Goal: Transaction & Acquisition: Download file/media

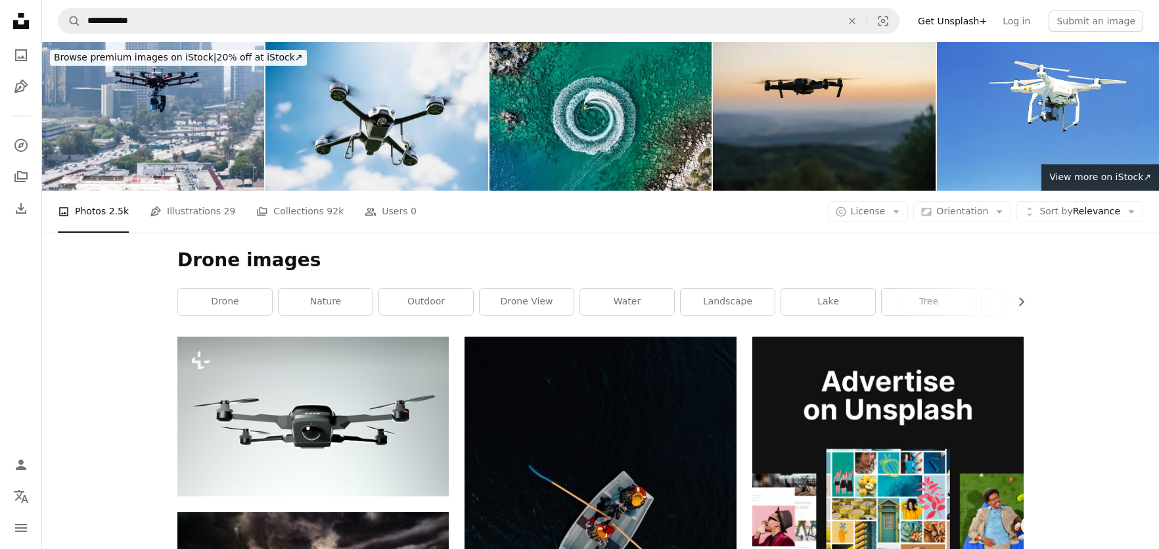
scroll to position [26036, 0]
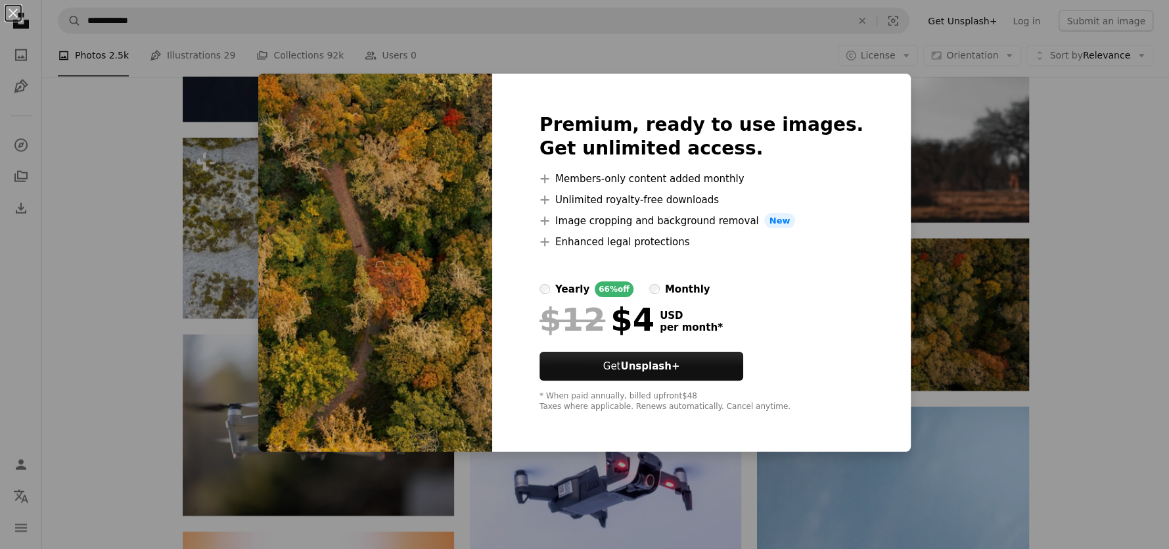
click at [1082, 257] on div "An X shape Premium, ready to use images. Get unlimited access. A plus sign Memb…" at bounding box center [584, 274] width 1169 height 549
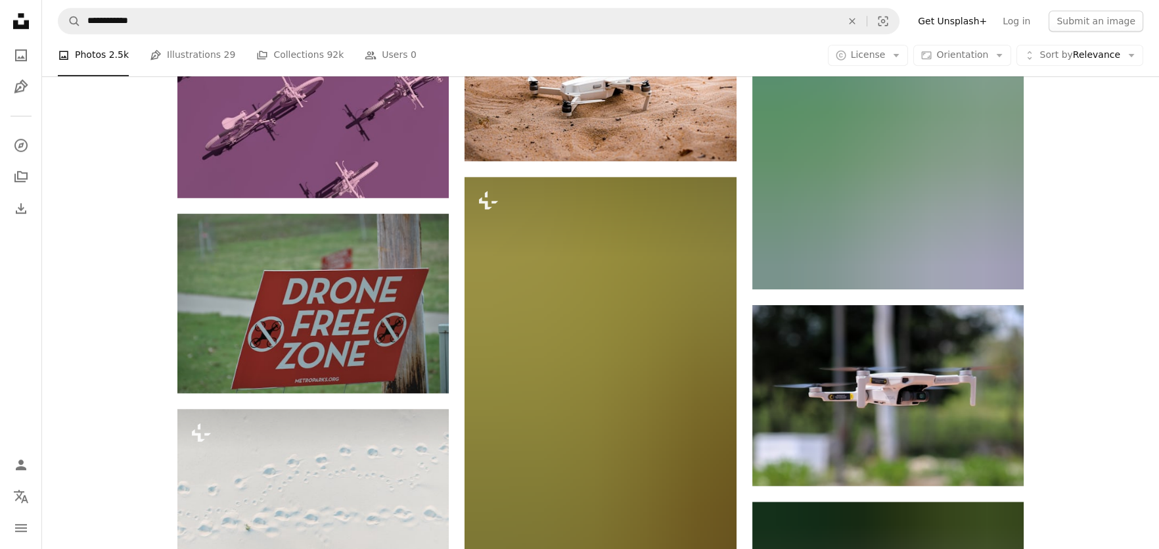
scroll to position [34540, 0]
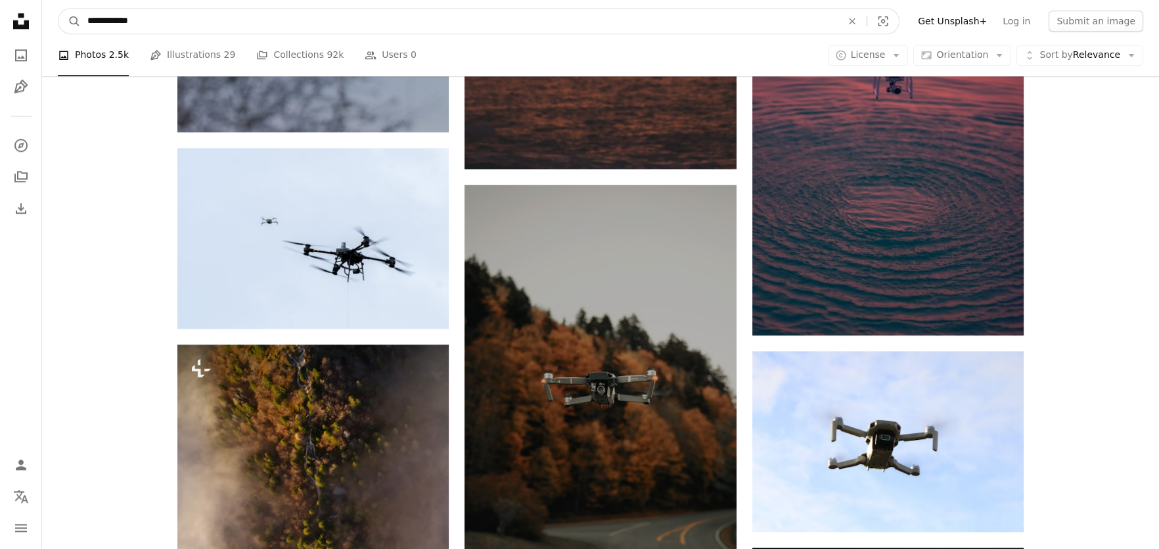
click at [45, 24] on nav "**********" at bounding box center [600, 21] width 1117 height 42
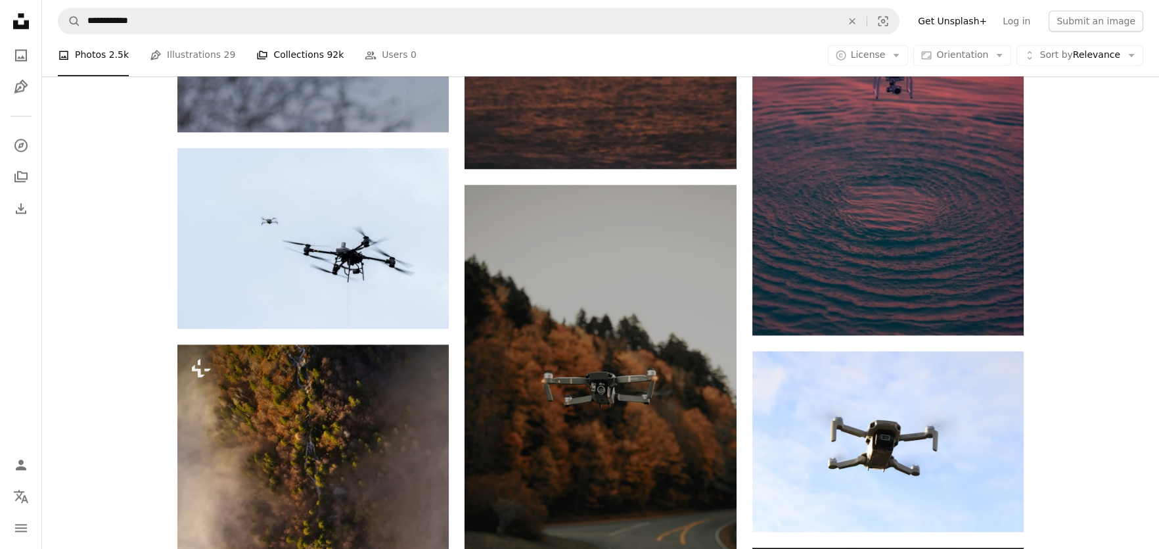
click at [270, 54] on link "A stack of folders Collections 92k" at bounding box center [299, 55] width 87 height 42
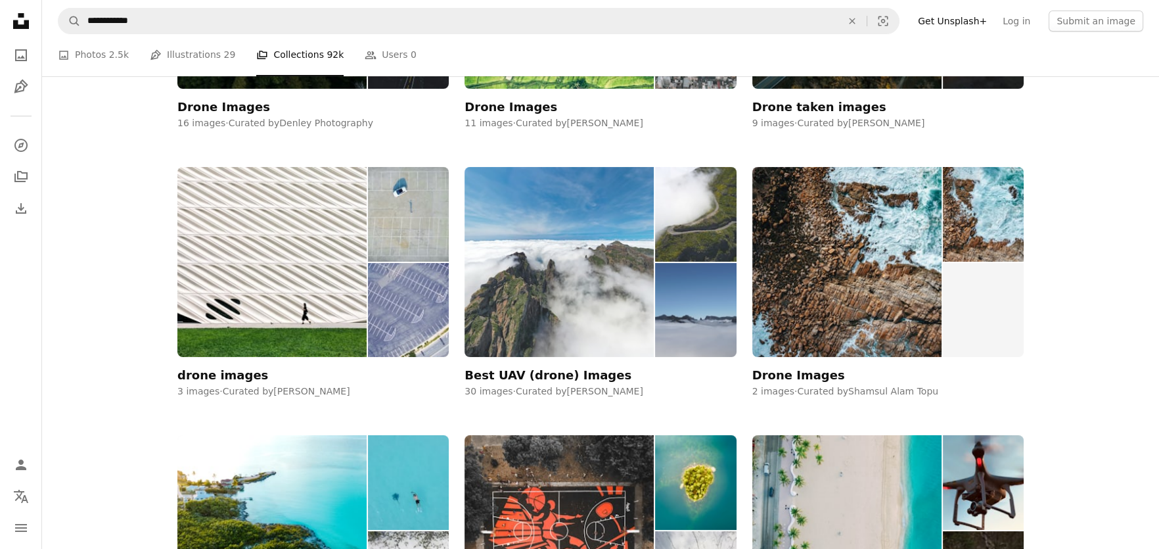
scroll to position [219, 0]
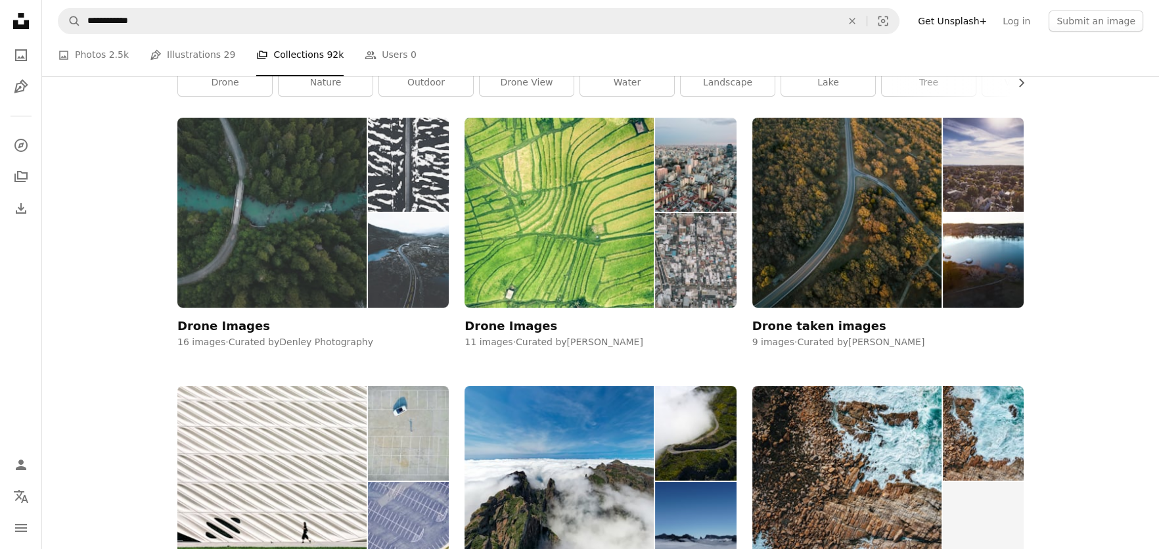
click at [252, 211] on img at bounding box center [271, 213] width 189 height 190
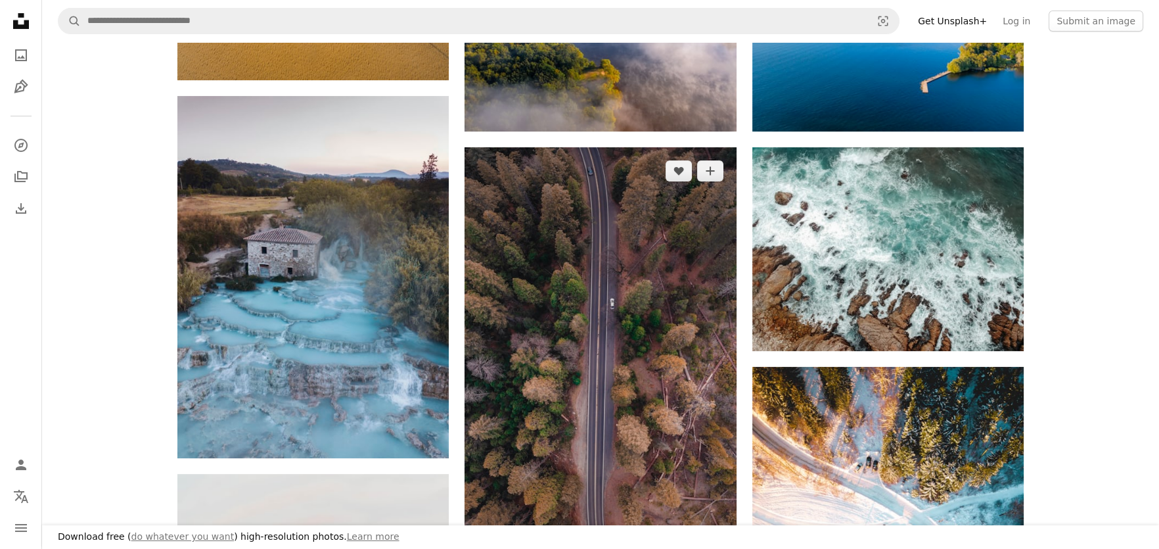
scroll to position [876, 0]
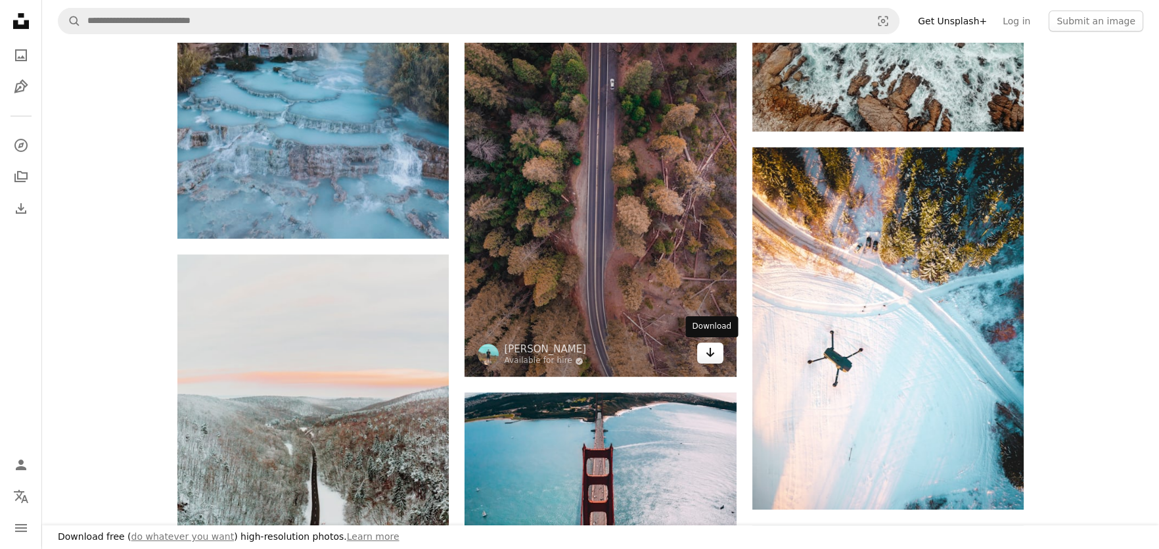
click at [714, 348] on icon "Arrow pointing down" at bounding box center [710, 352] width 11 height 16
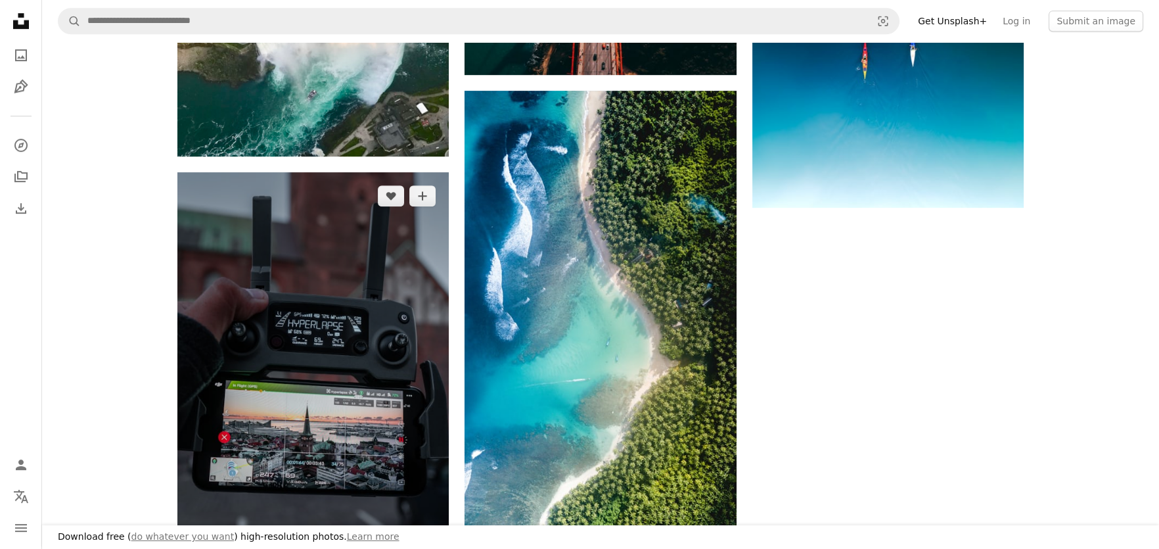
scroll to position [1752, 0]
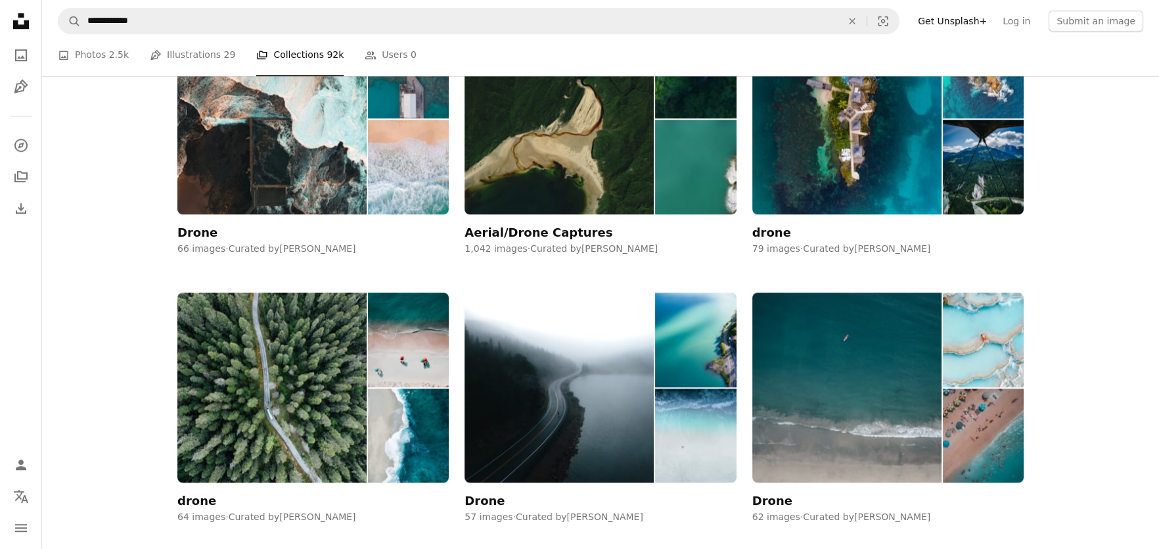
scroll to position [1971, 0]
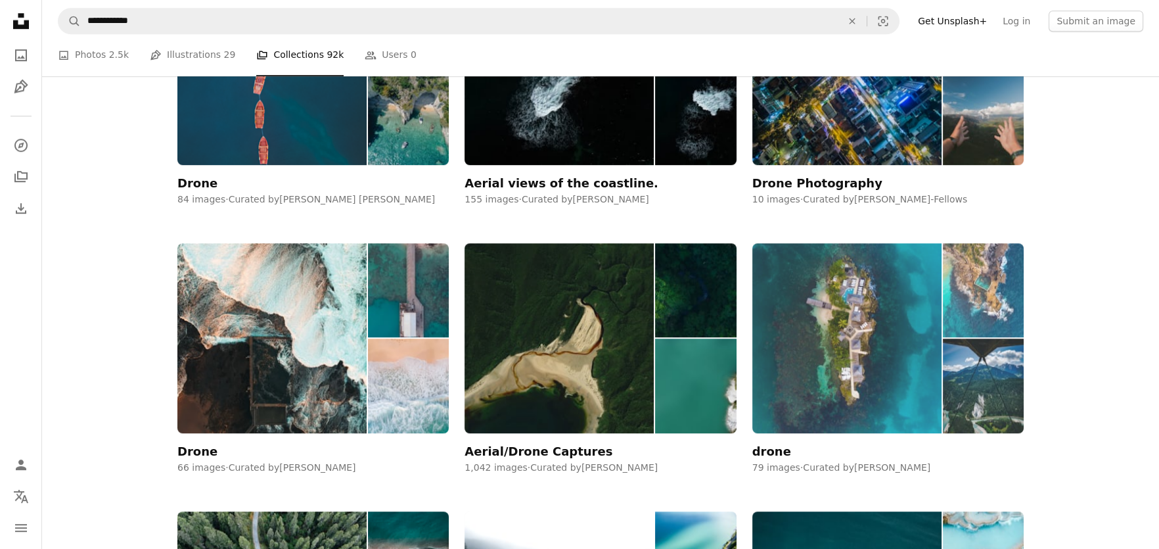
click at [821, 343] on img at bounding box center [846, 338] width 189 height 190
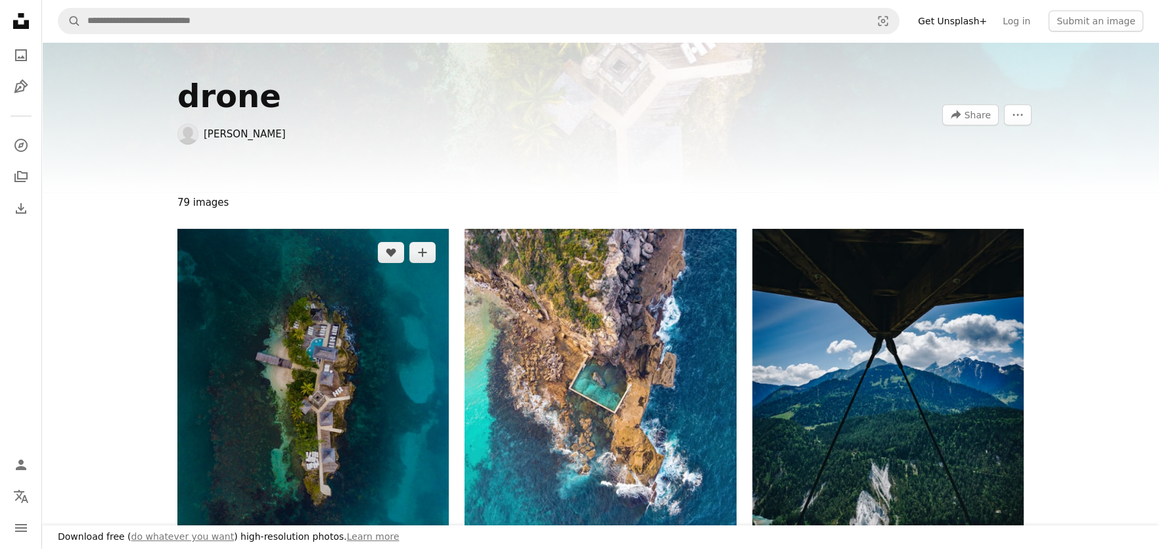
scroll to position [219, 0]
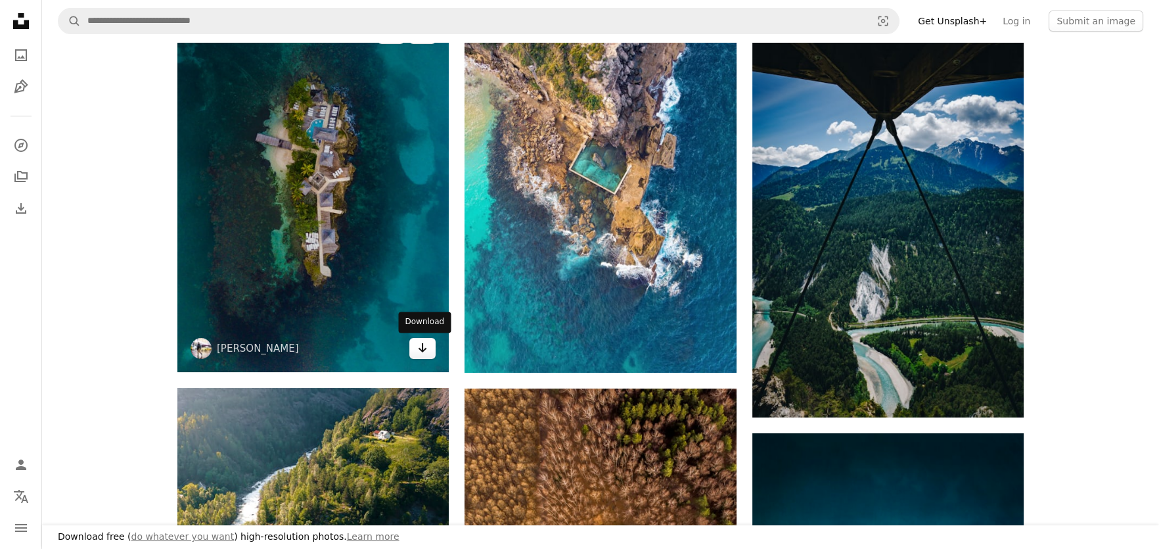
click at [424, 348] on icon "Download" at bounding box center [423, 347] width 9 height 9
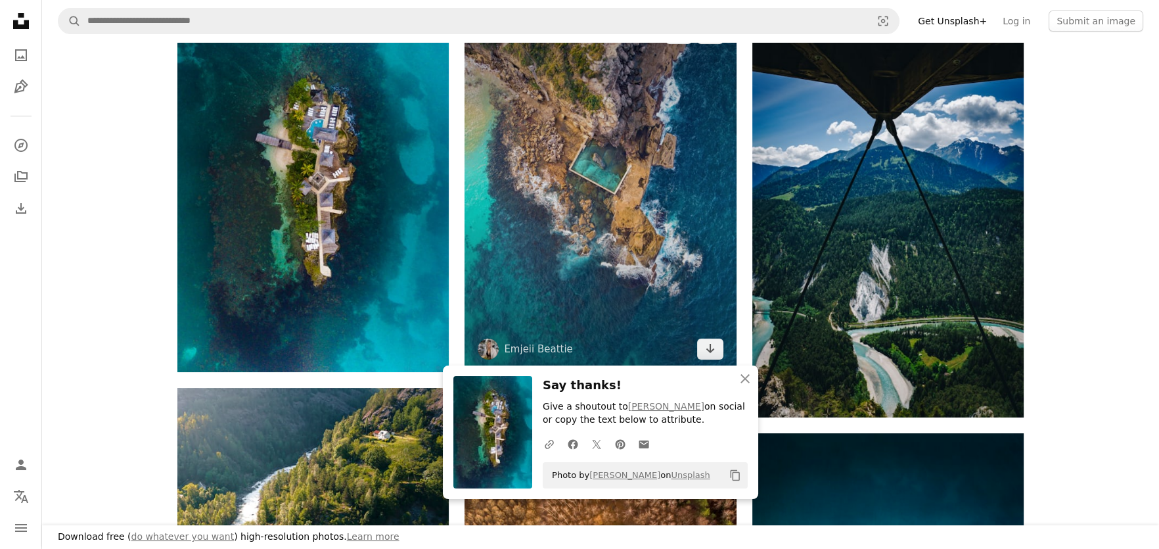
scroll to position [0, 0]
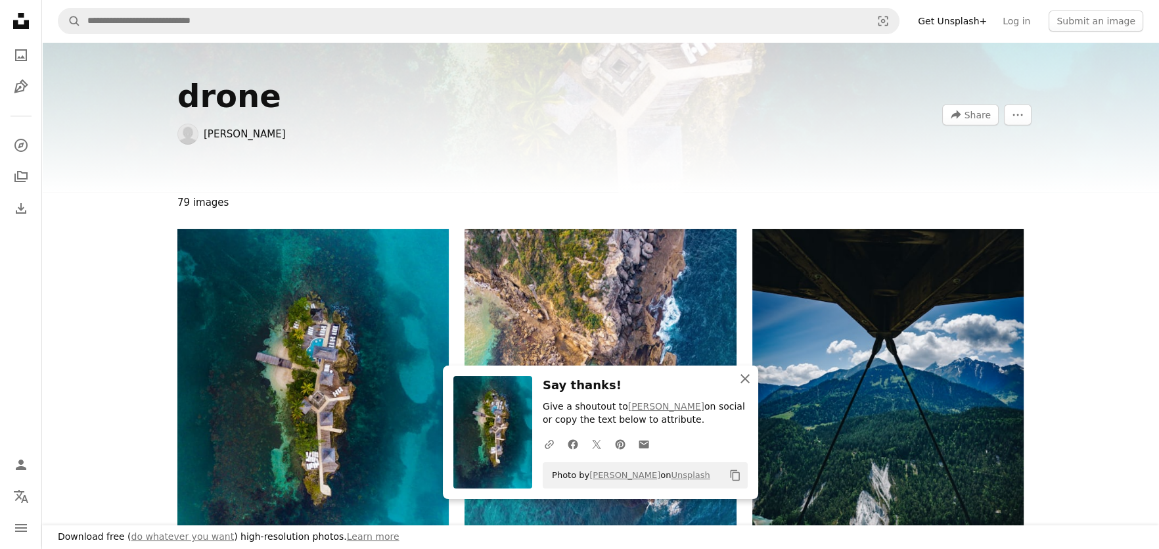
click at [746, 380] on icon "button" at bounding box center [745, 378] width 9 height 9
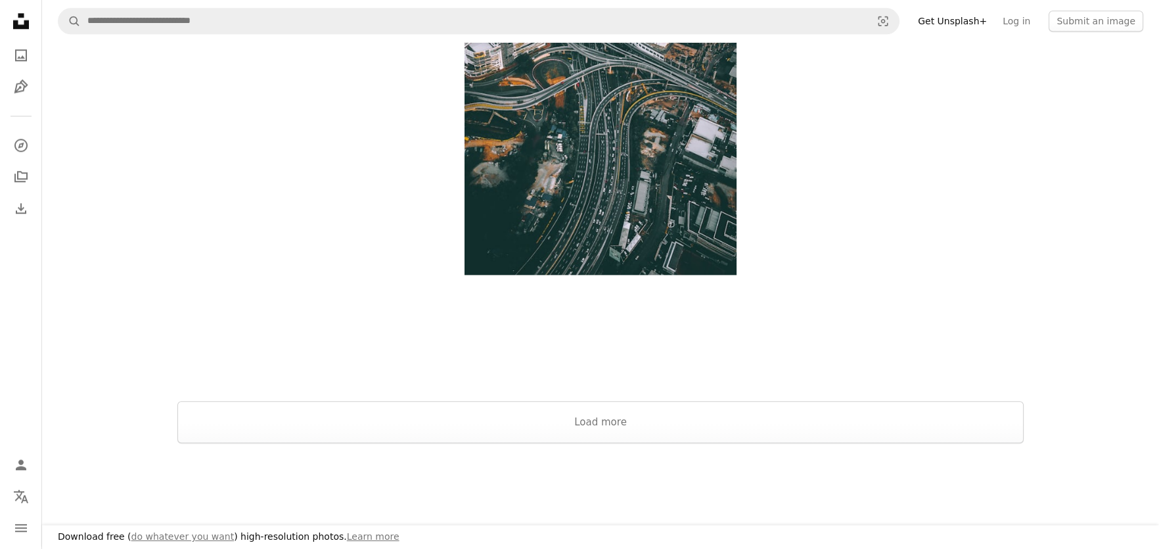
scroll to position [3285, 0]
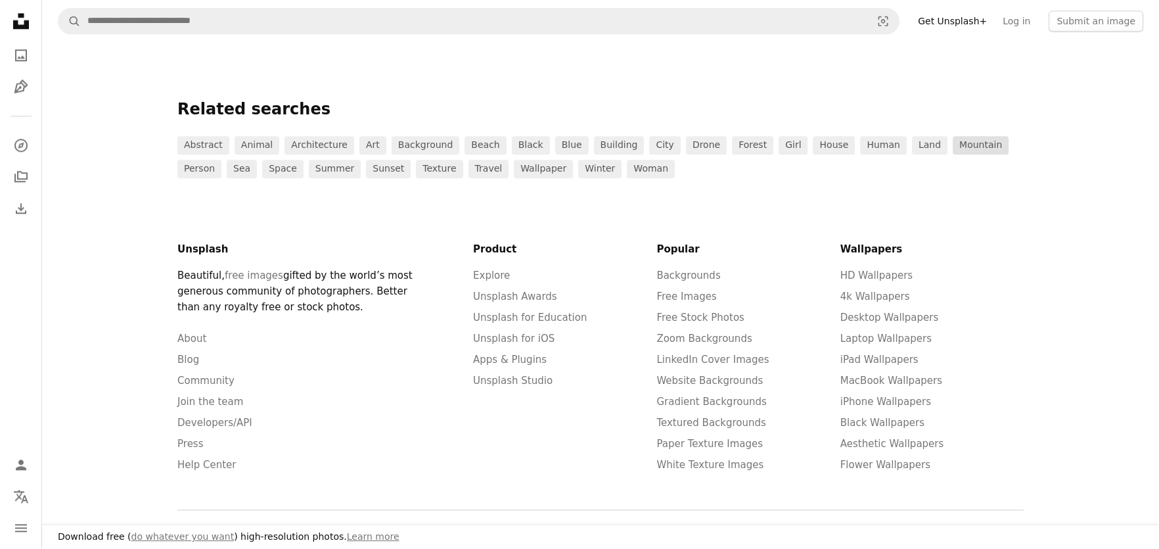
click at [953, 142] on link "mountain" at bounding box center [981, 145] width 56 height 18
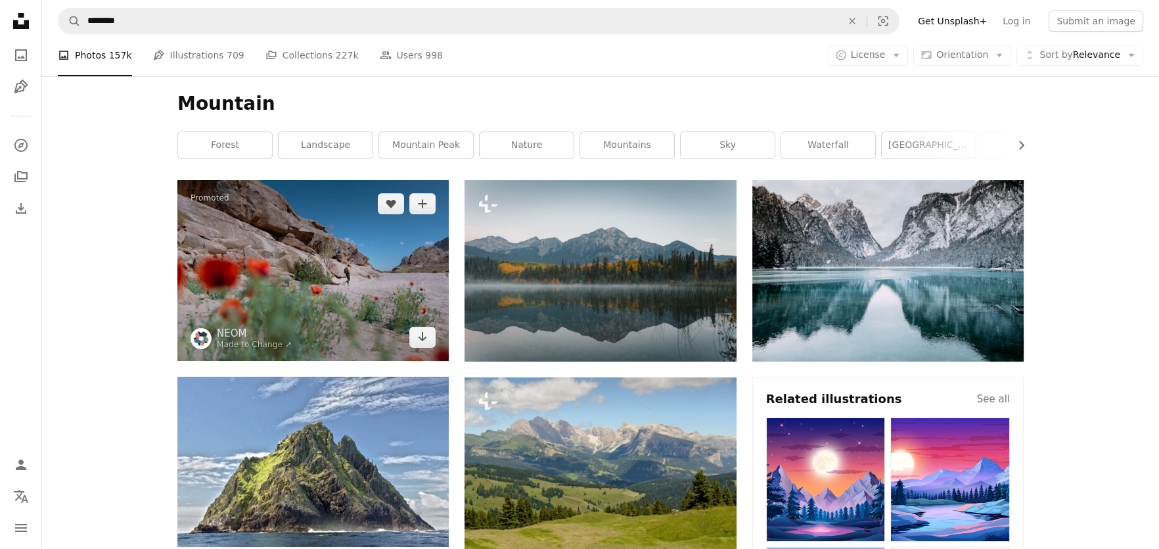
scroll to position [219, 0]
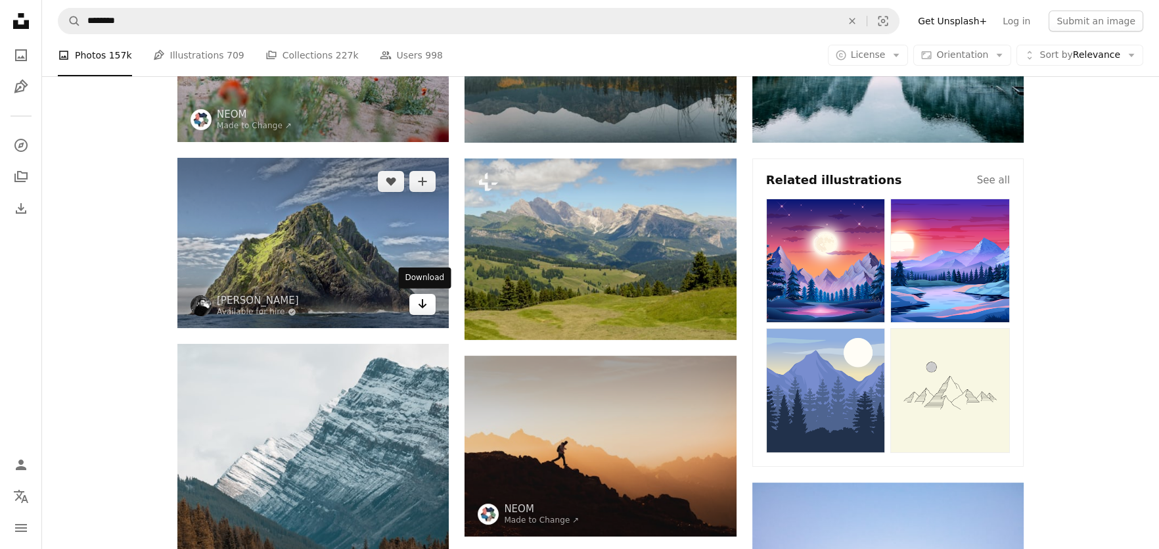
click at [420, 305] on icon "Download" at bounding box center [423, 303] width 9 height 9
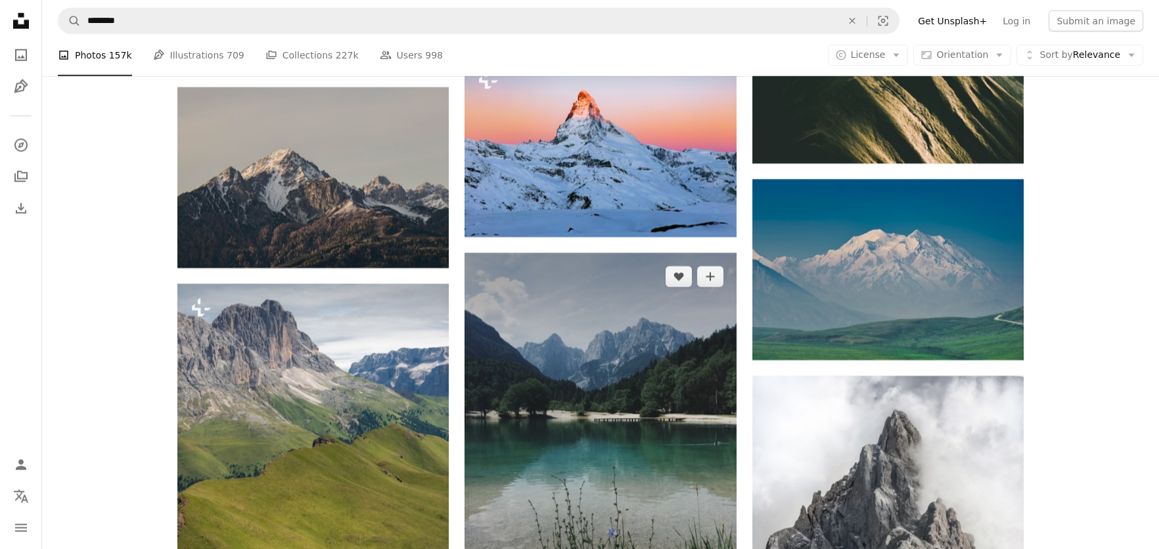
scroll to position [7008, 0]
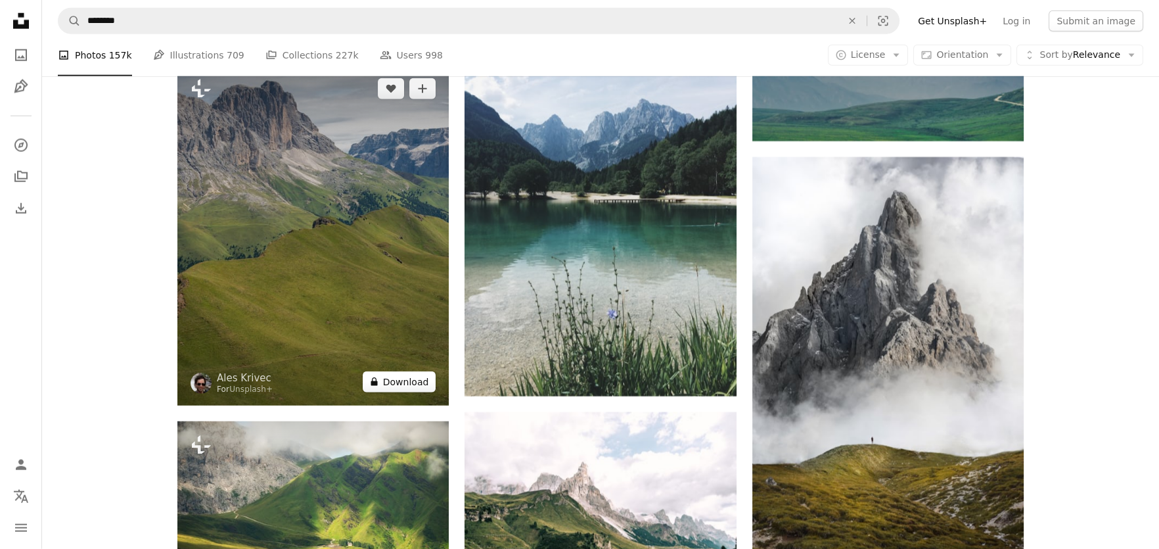
click at [401, 371] on button "A lock Download" at bounding box center [400, 381] width 74 height 21
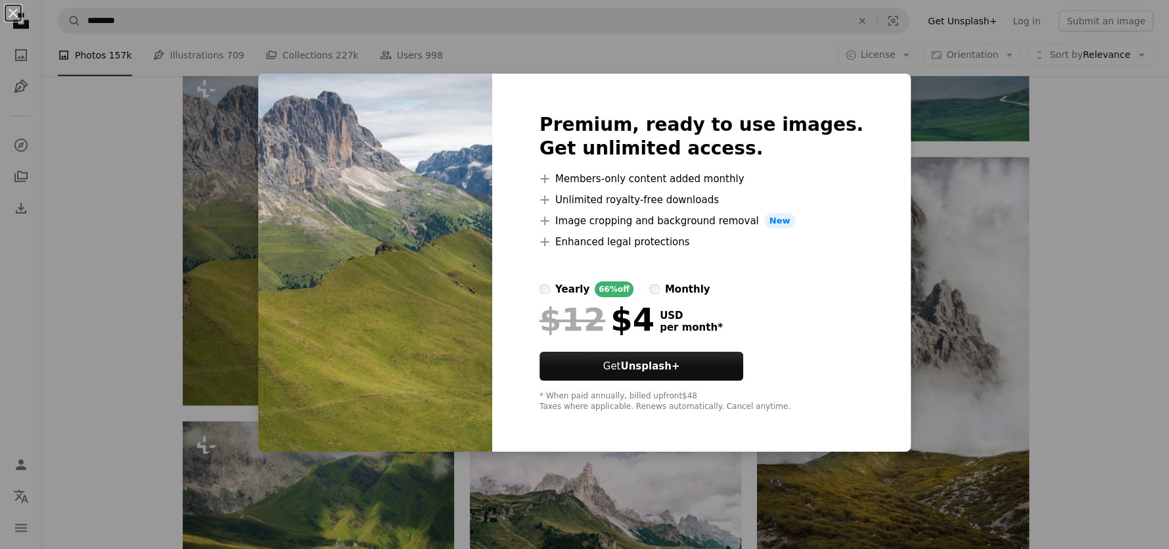
click at [1051, 247] on div "An X shape Premium, ready to use images. Get unlimited access. A plus sign Memb…" at bounding box center [584, 274] width 1169 height 549
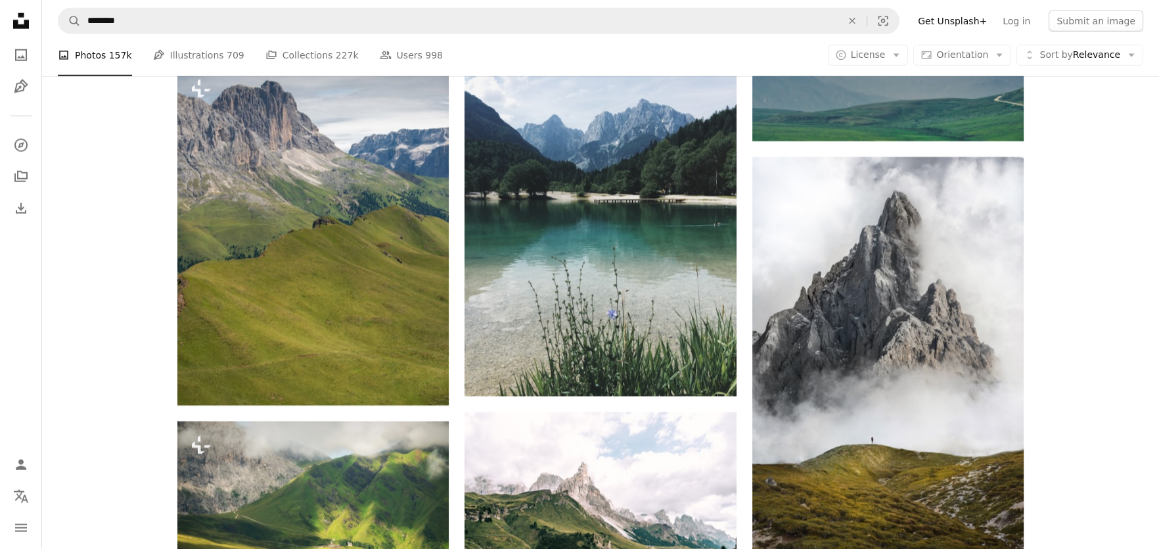
scroll to position [7228, 0]
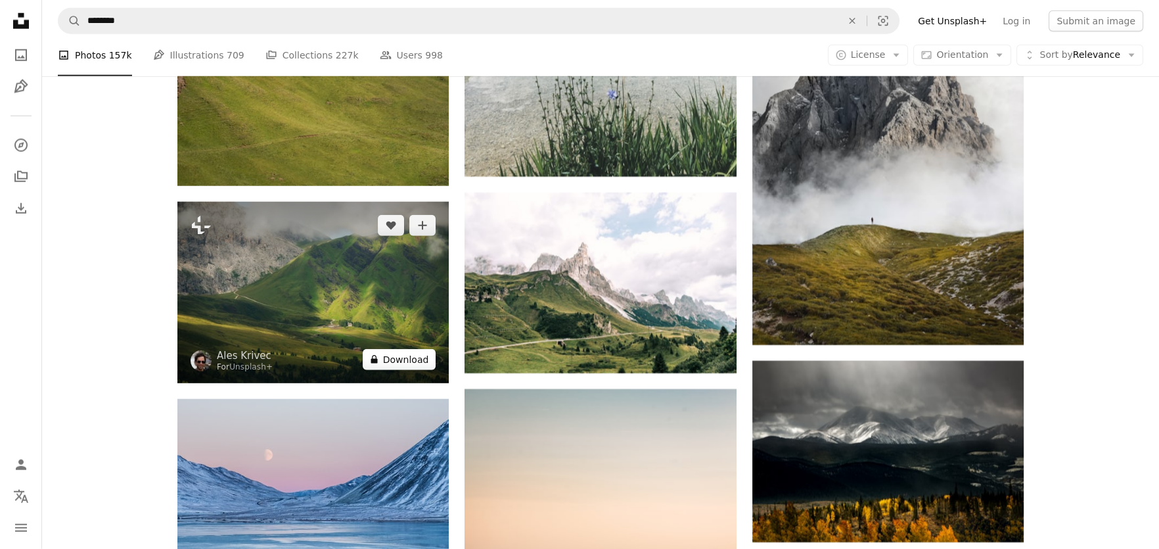
click at [411, 359] on button "A lock Download" at bounding box center [400, 359] width 74 height 21
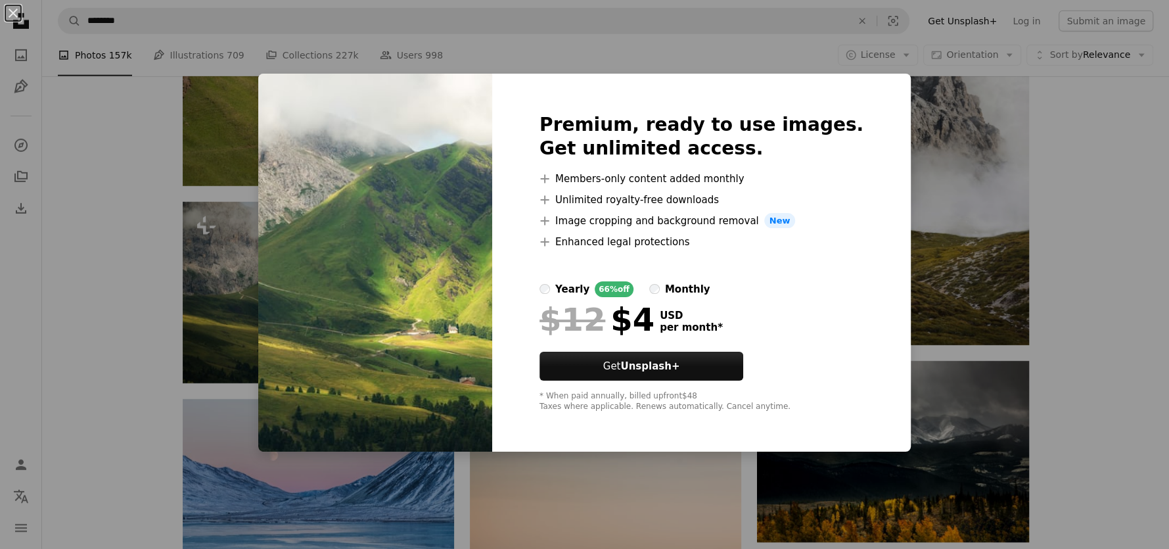
click at [1075, 204] on div "An X shape Premium, ready to use images. Get unlimited access. A plus sign Memb…" at bounding box center [584, 274] width 1169 height 549
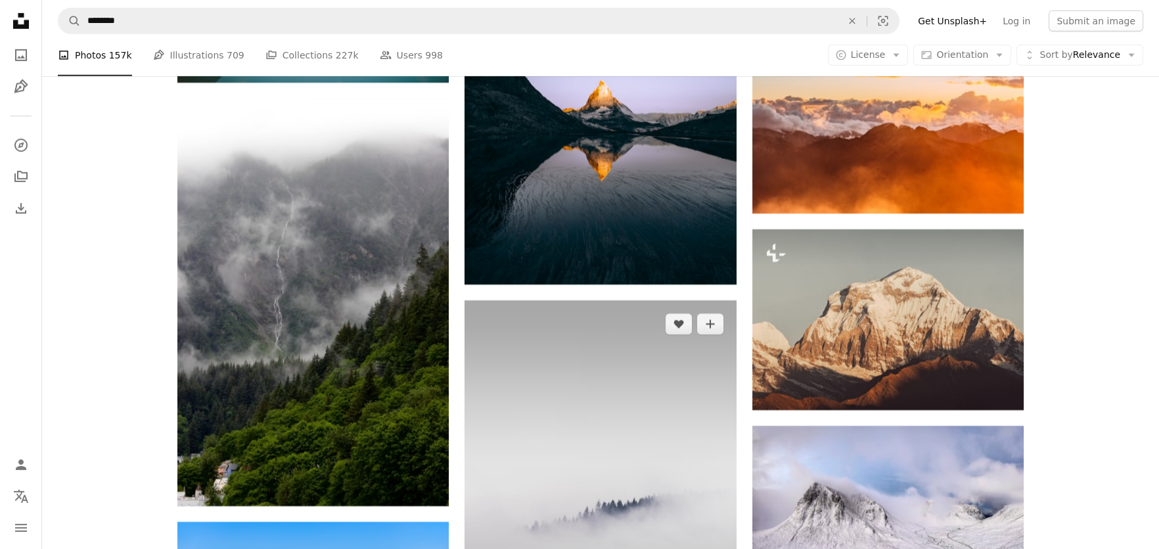
scroll to position [8761, 0]
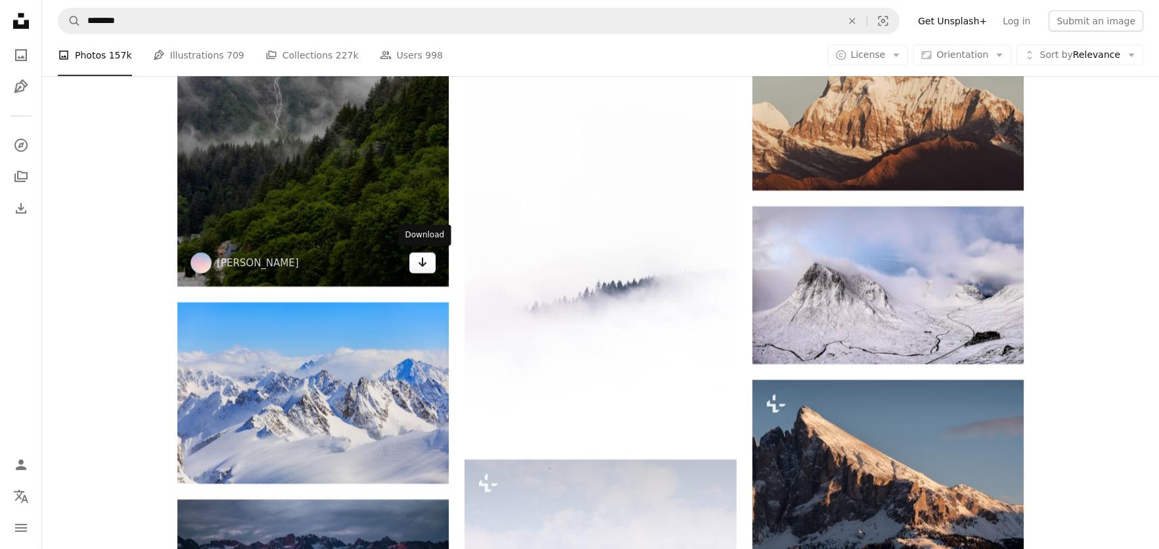
click at [419, 262] on icon "Arrow pointing down" at bounding box center [422, 262] width 11 height 16
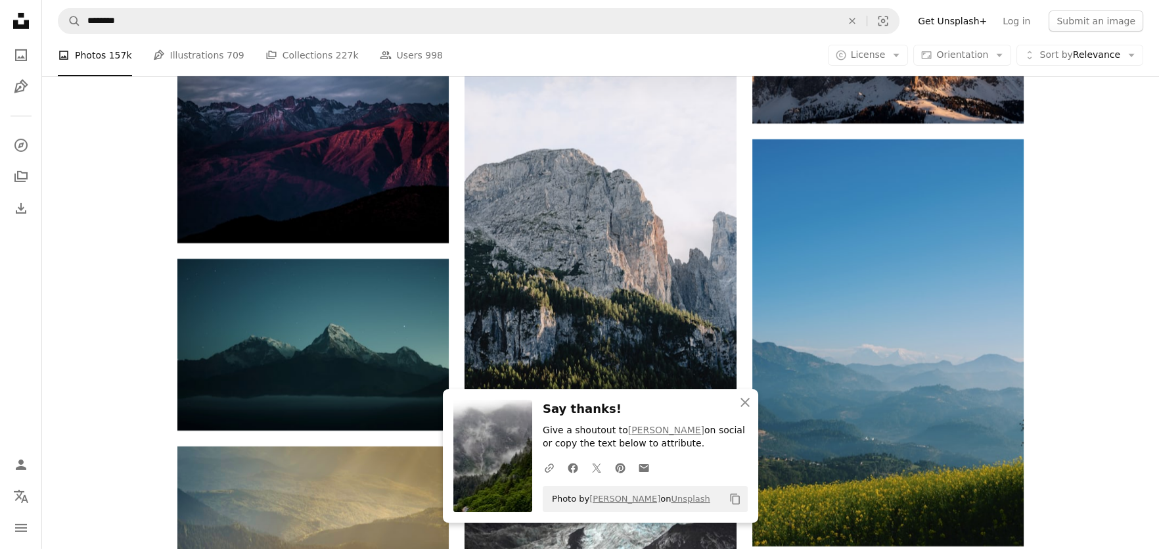
scroll to position [9418, 0]
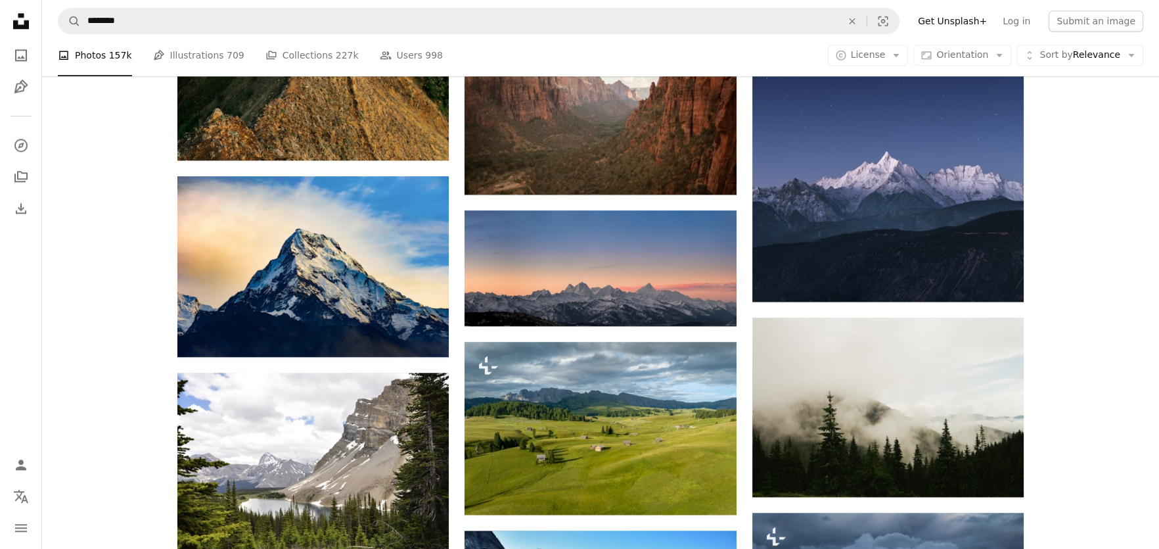
scroll to position [14017, 0]
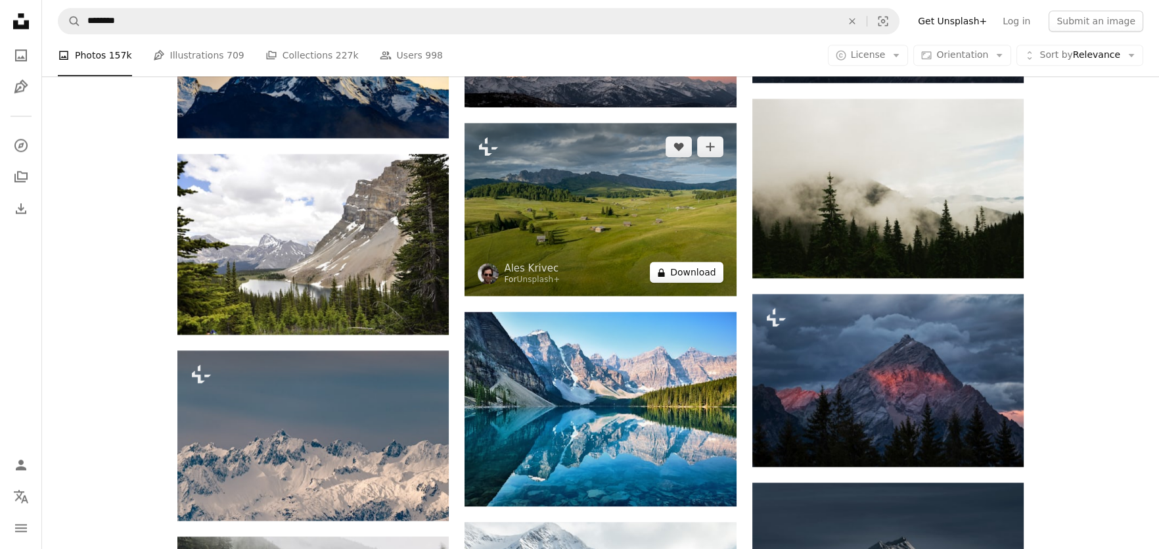
click at [693, 271] on button "A lock Download" at bounding box center [687, 272] width 74 height 21
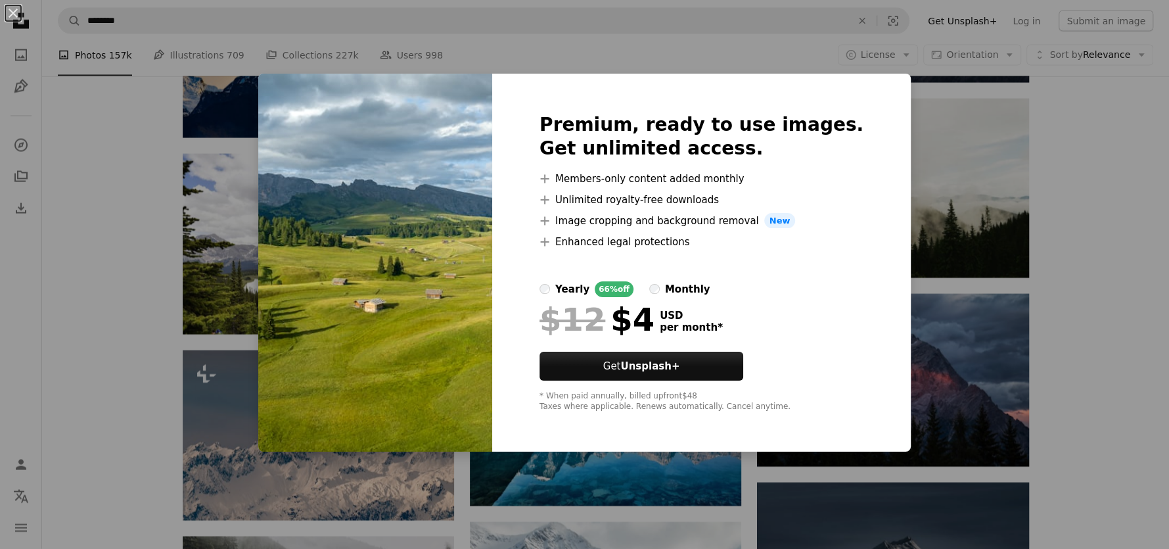
click at [932, 193] on div "An X shape Premium, ready to use images. Get unlimited access. A plus sign Memb…" at bounding box center [584, 274] width 1169 height 549
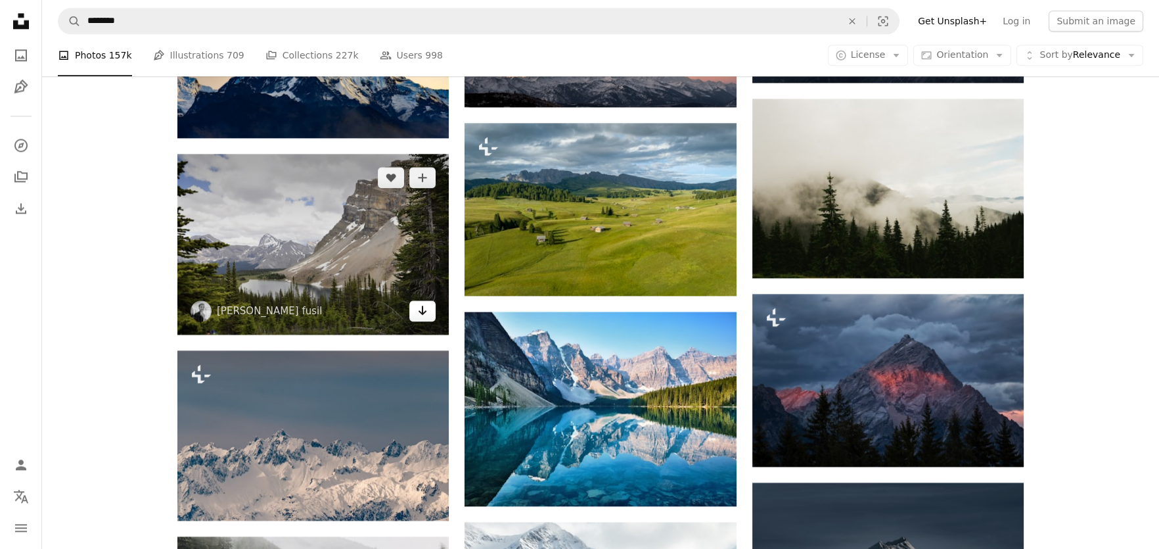
click at [422, 307] on icon "Download" at bounding box center [423, 310] width 9 height 9
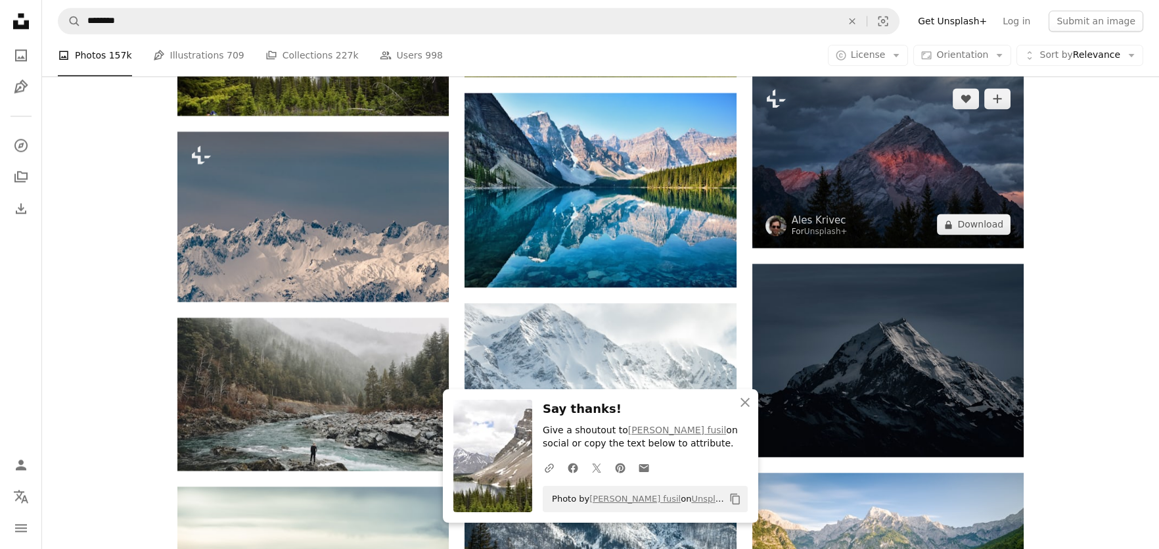
scroll to position [14456, 0]
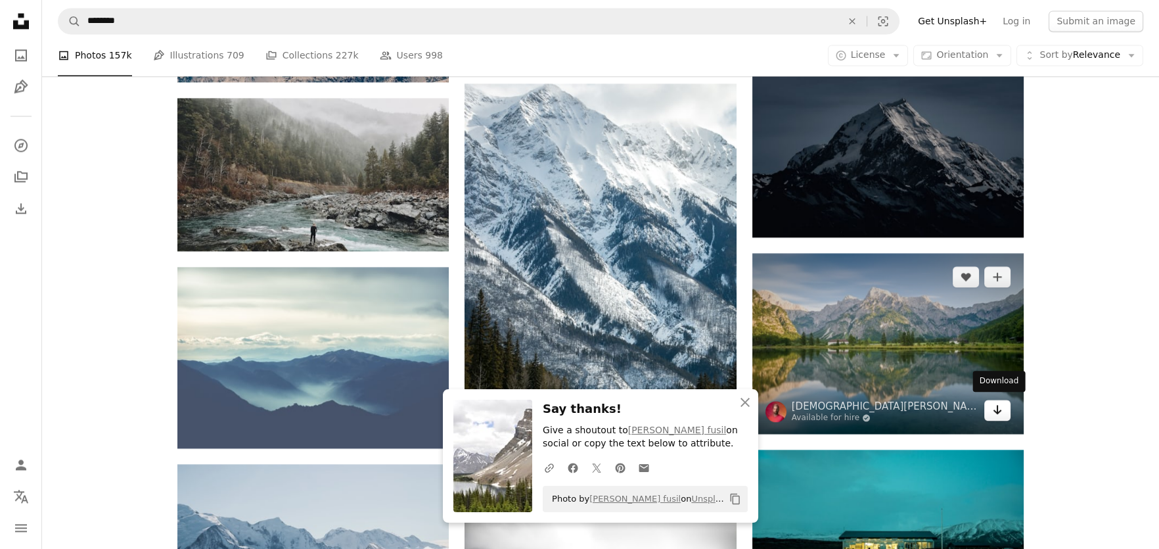
click at [991, 413] on link "Arrow pointing down" at bounding box center [997, 409] width 26 height 21
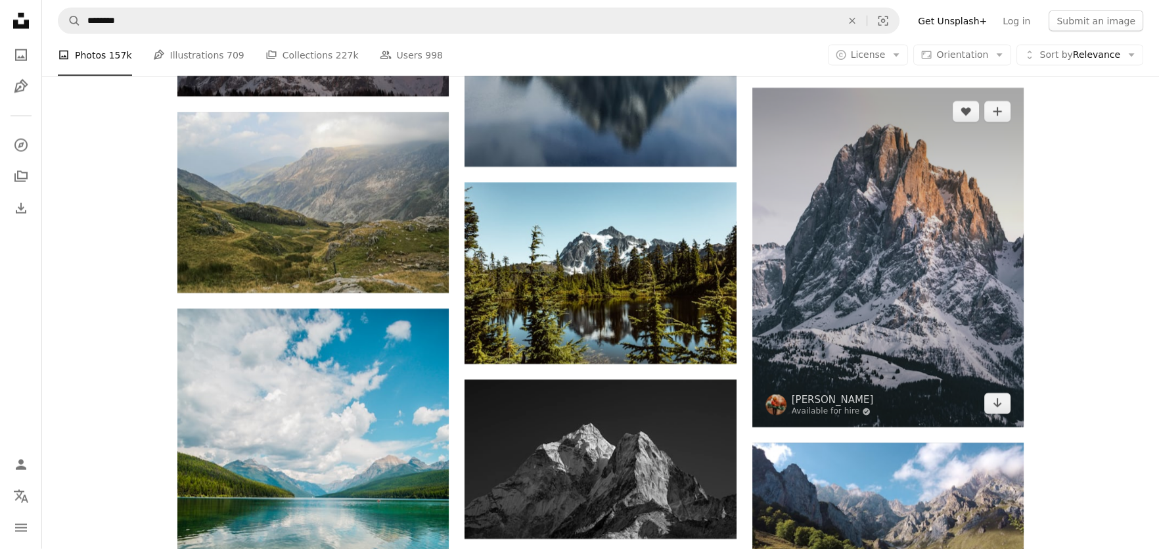
scroll to position [16426, 0]
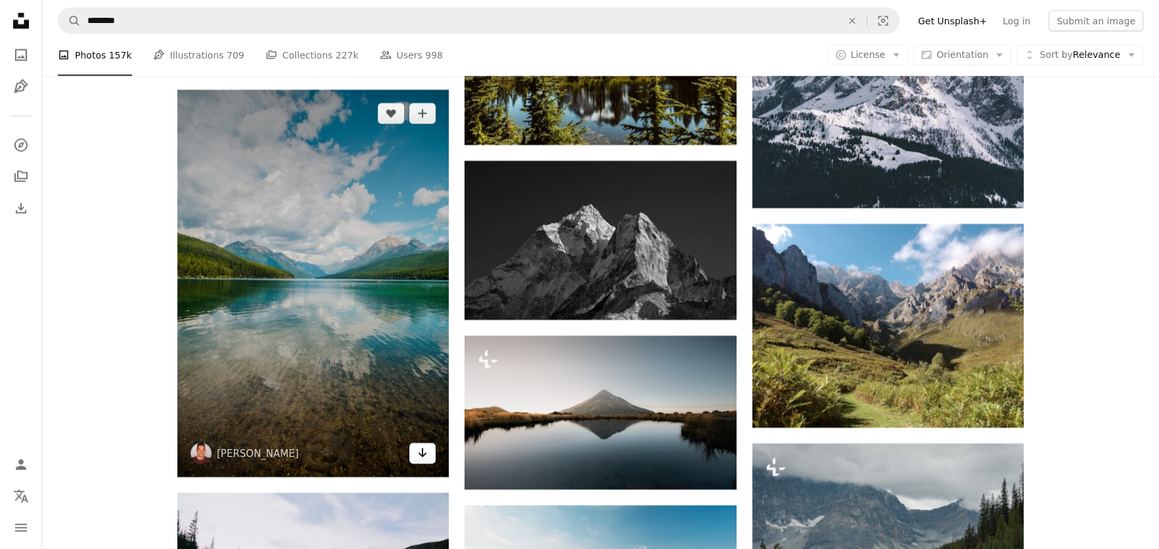
click at [425, 454] on icon "Arrow pointing down" at bounding box center [422, 453] width 11 height 16
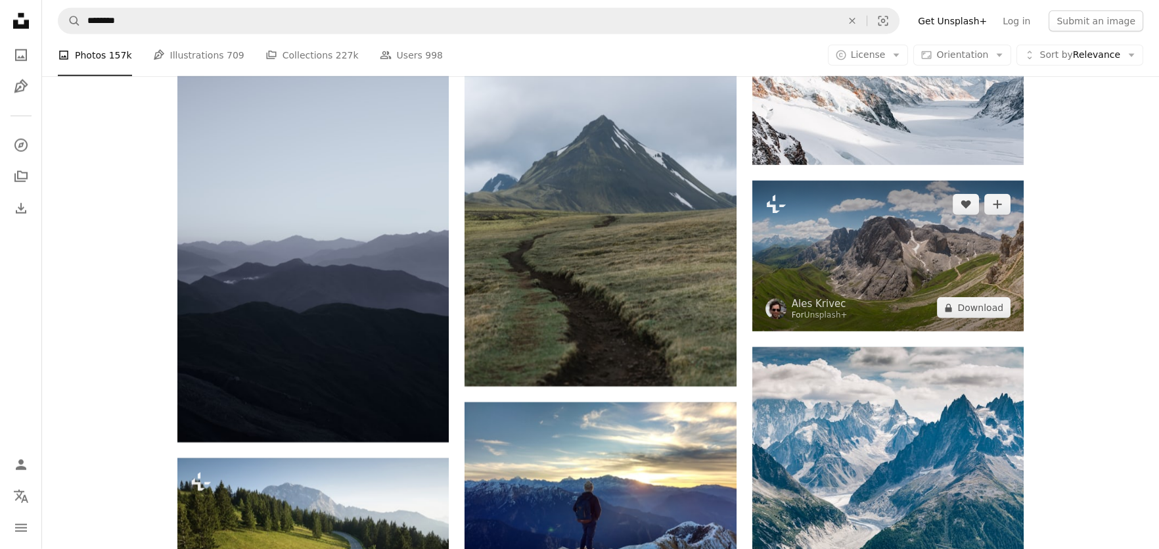
scroll to position [17521, 0]
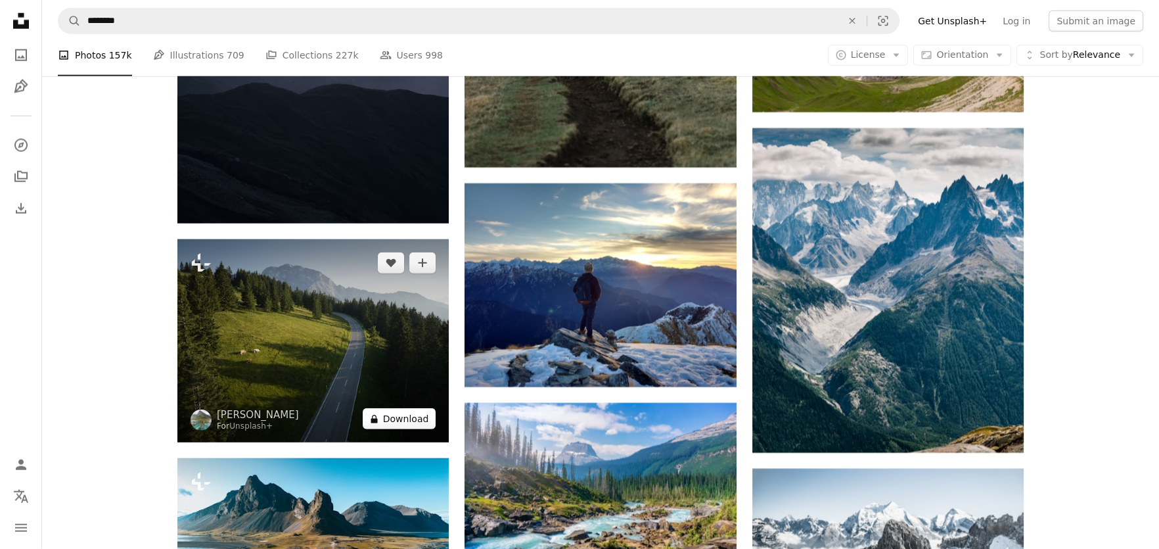
click at [402, 416] on button "A lock Download" at bounding box center [400, 418] width 74 height 21
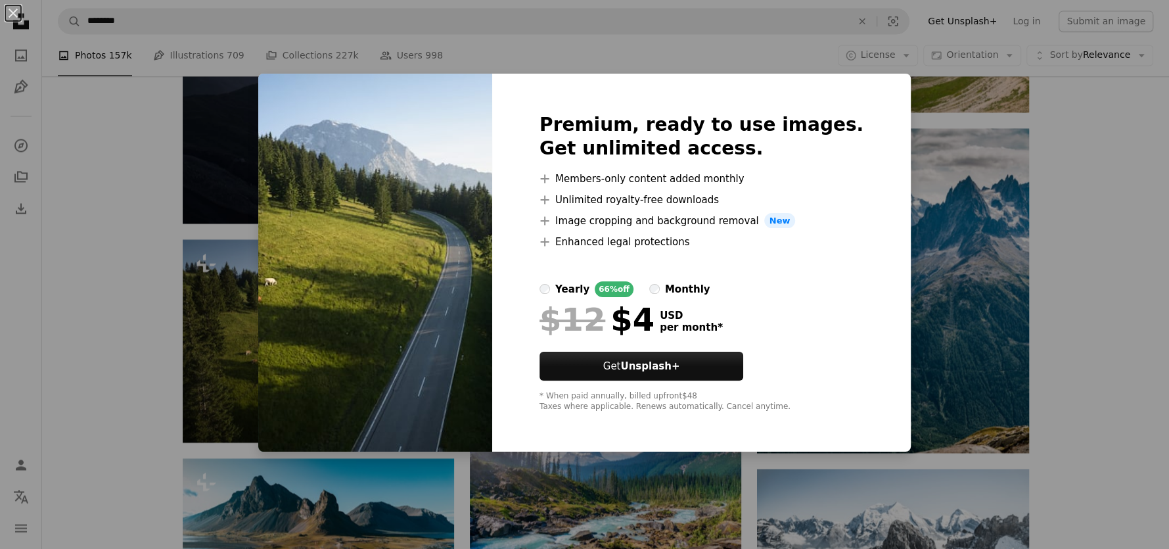
click at [1132, 214] on div "An X shape Premium, ready to use images. Get unlimited access. A plus sign Memb…" at bounding box center [584, 274] width 1169 height 549
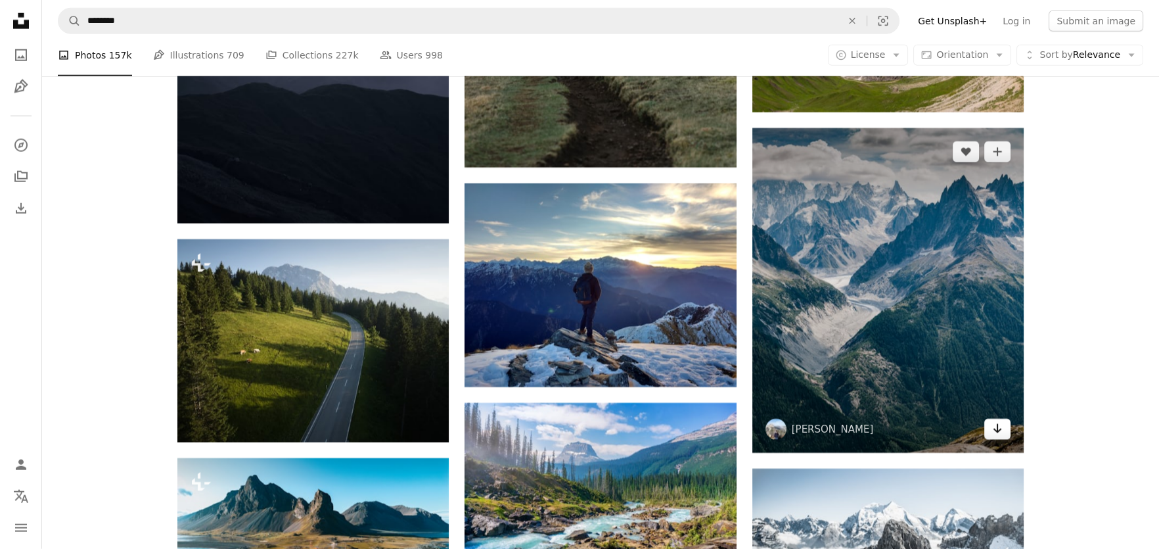
click at [997, 425] on icon "Download" at bounding box center [997, 428] width 9 height 9
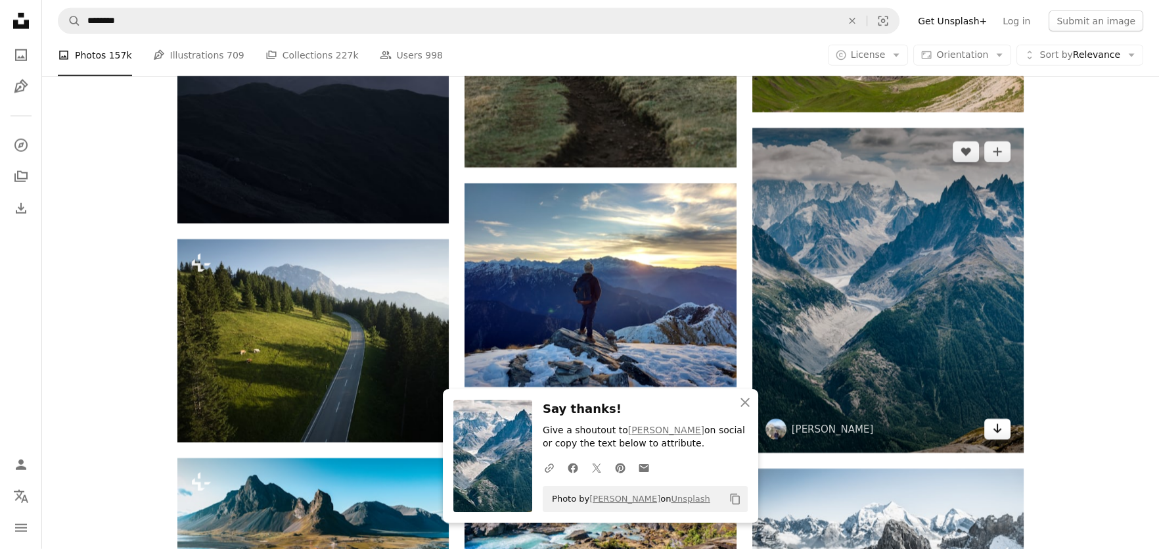
click at [984, 419] on link "Arrow pointing down" at bounding box center [997, 429] width 26 height 21
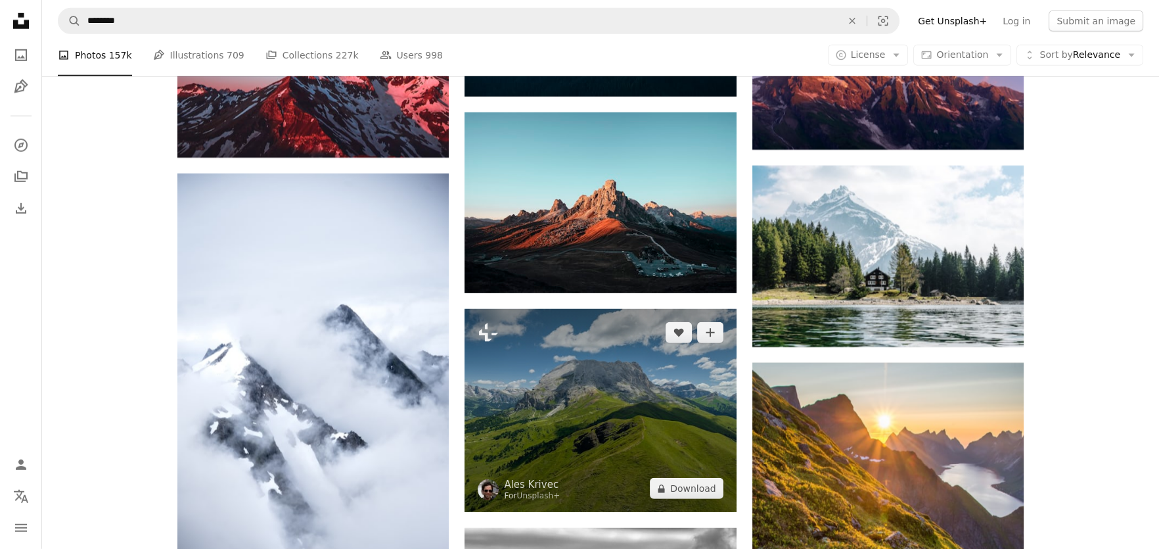
scroll to position [18617, 0]
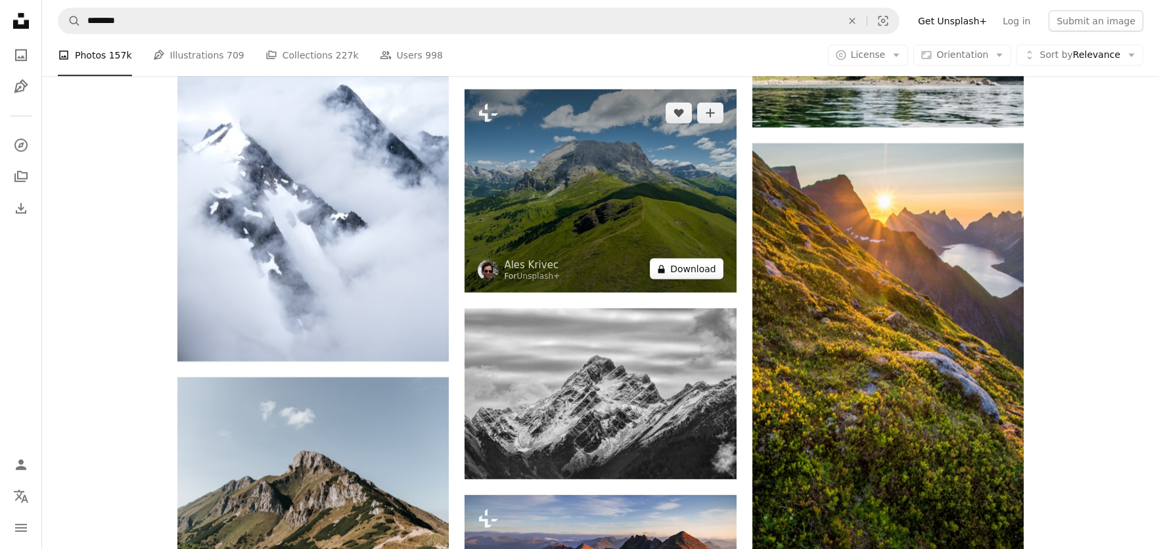
click at [683, 268] on button "A lock Download" at bounding box center [687, 268] width 74 height 21
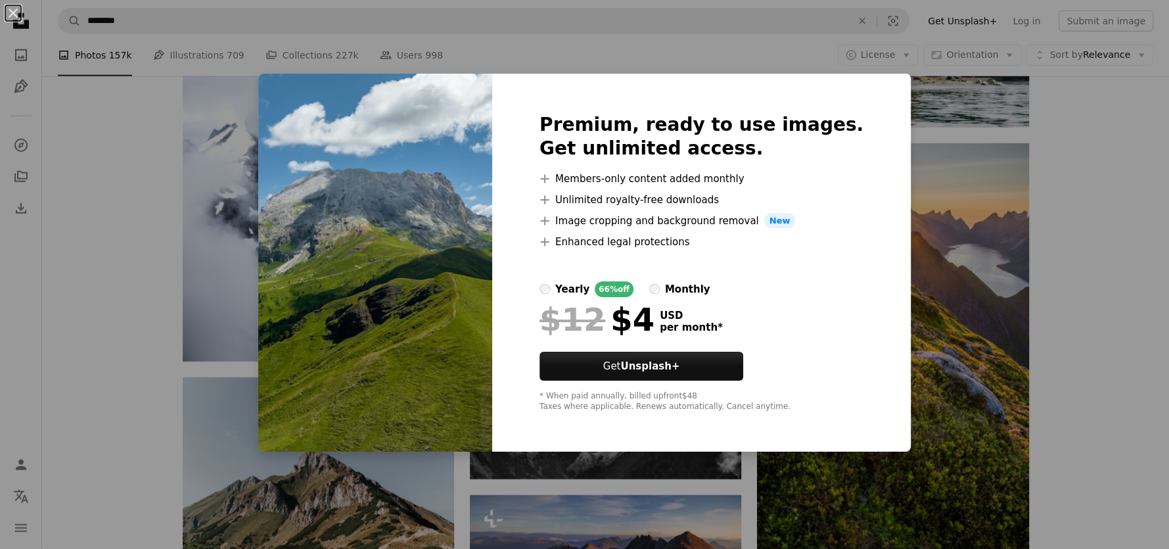
click at [988, 276] on div "An X shape Premium, ready to use images. Get unlimited access. A plus sign Memb…" at bounding box center [584, 274] width 1169 height 549
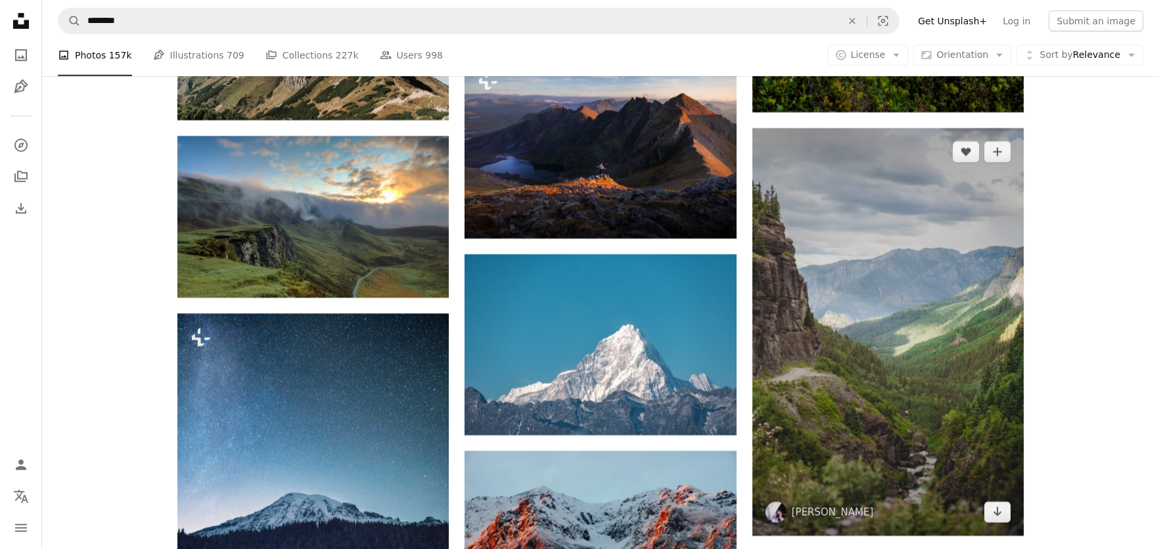
scroll to position [19274, 0]
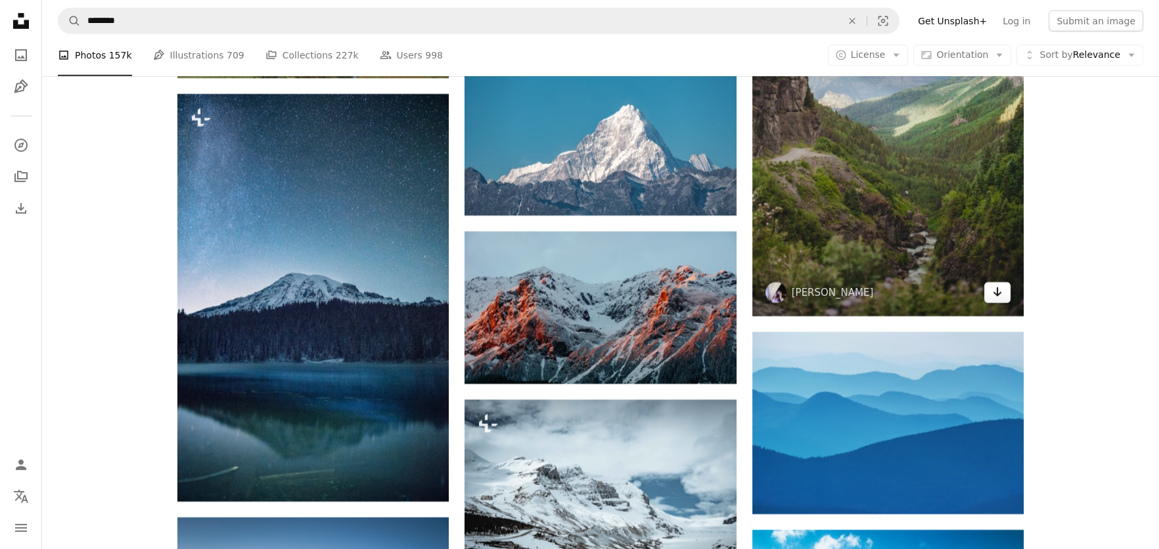
click at [1004, 290] on link "Arrow pointing down" at bounding box center [997, 292] width 26 height 21
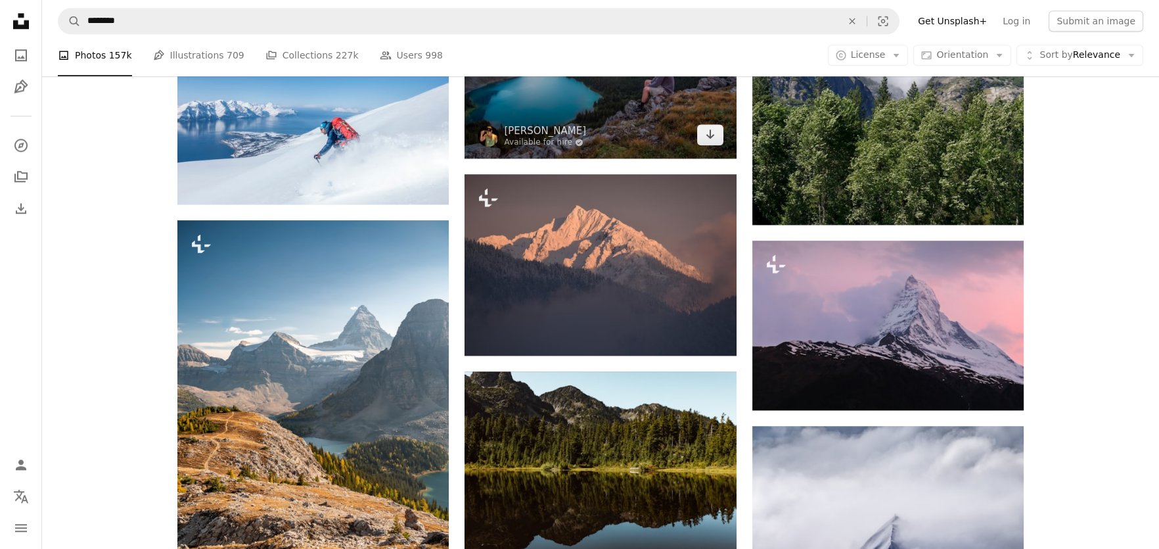
scroll to position [34387, 0]
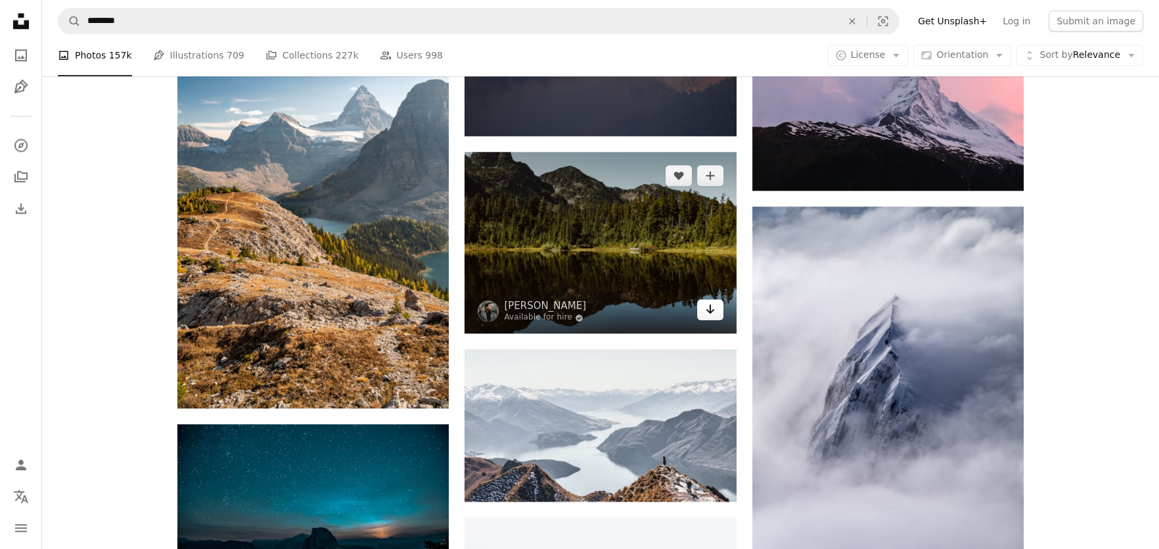
click at [710, 306] on icon "Download" at bounding box center [710, 308] width 9 height 9
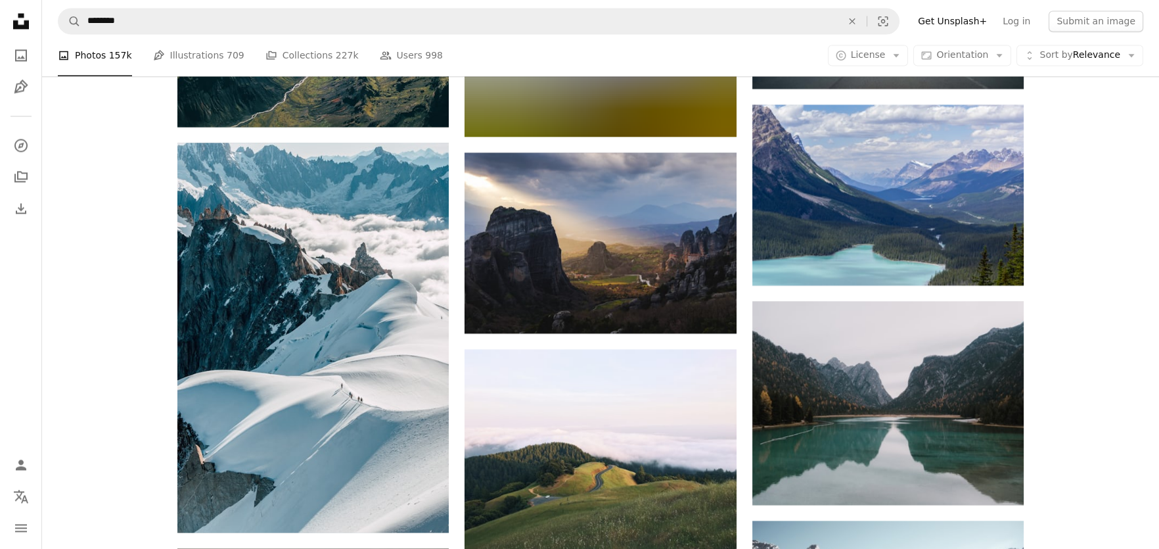
scroll to position [36138, 0]
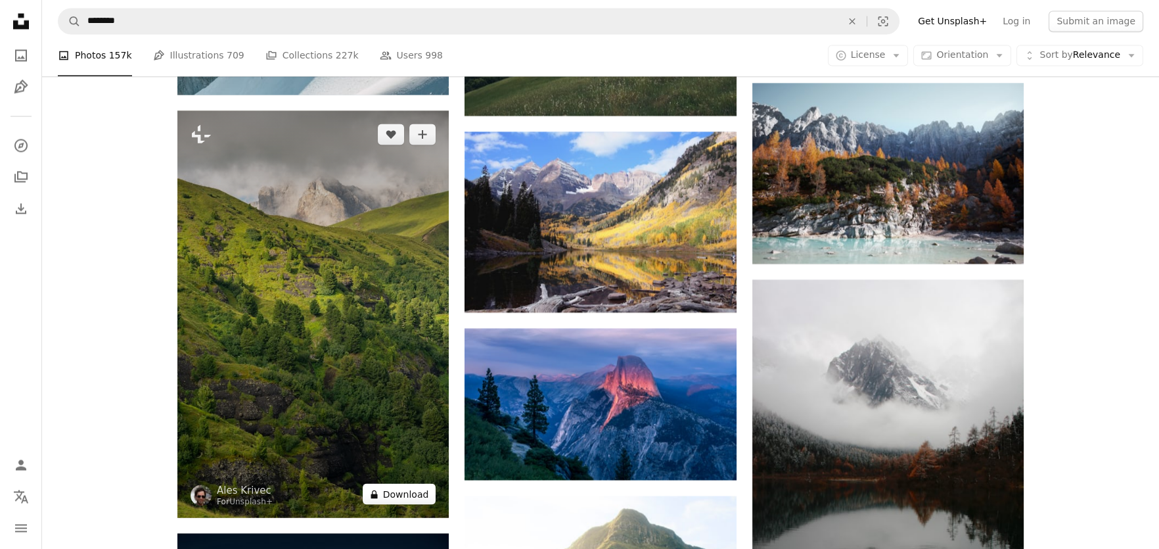
click at [386, 491] on button "A lock Download" at bounding box center [400, 493] width 74 height 21
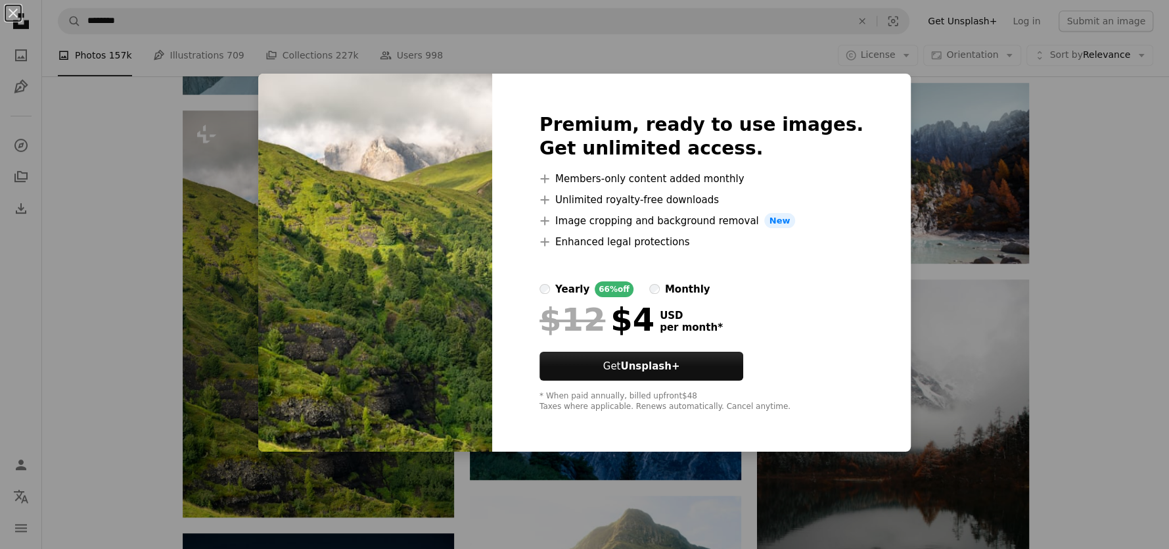
click at [1152, 229] on div "An X shape Premium, ready to use images. Get unlimited access. A plus sign Memb…" at bounding box center [584, 274] width 1169 height 549
